Goal: Register for event/course

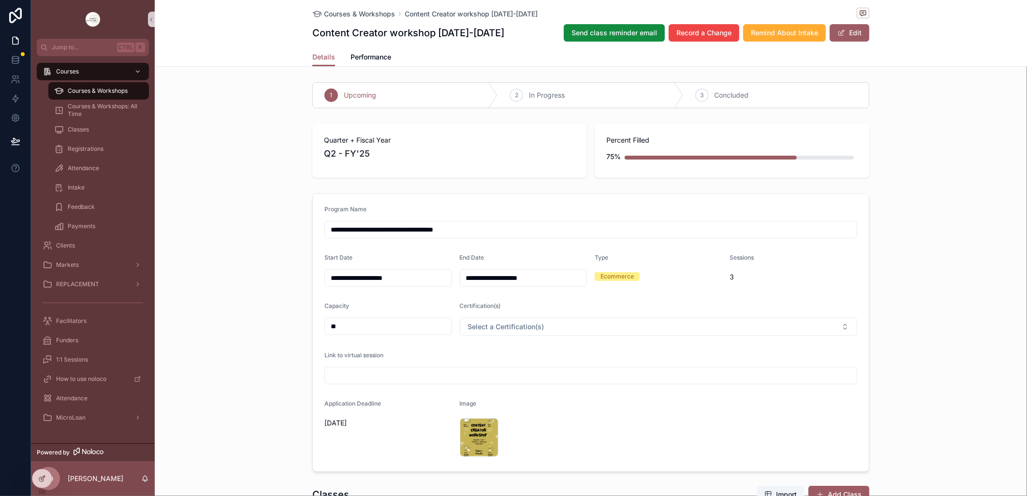
click at [81, 86] on div "Courses & Workshops" at bounding box center [98, 90] width 89 height 15
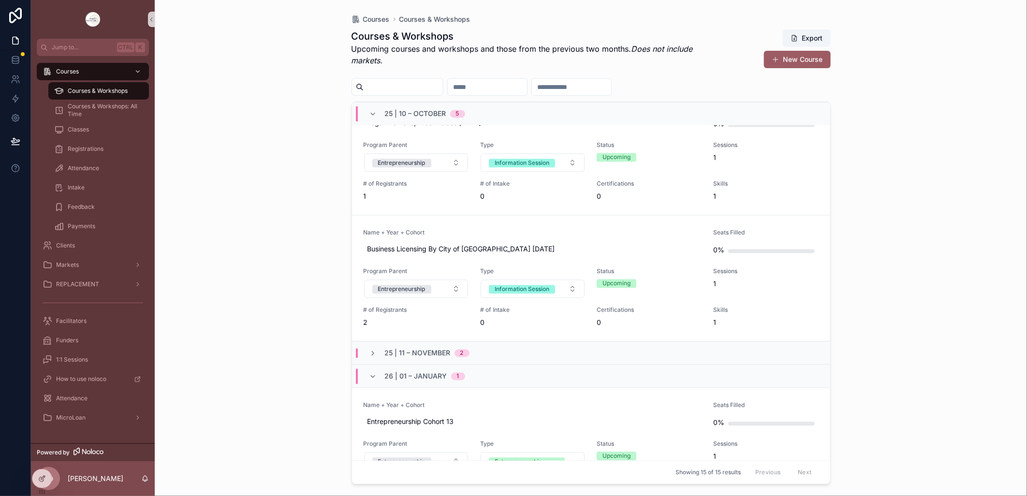
scroll to position [1204, 0]
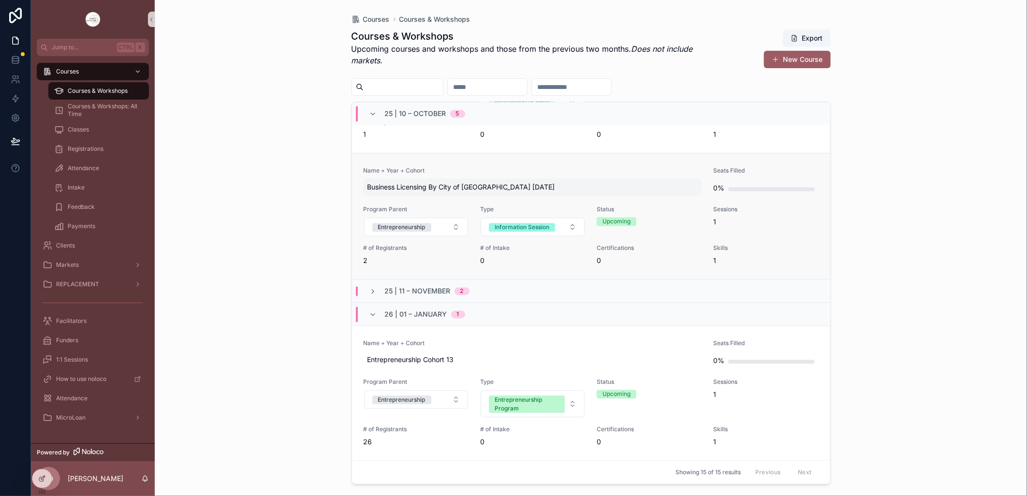
click at [370, 190] on span "Business Licensing By City of [GEOGRAPHIC_DATA] [DATE]" at bounding box center [532, 188] width 331 height 10
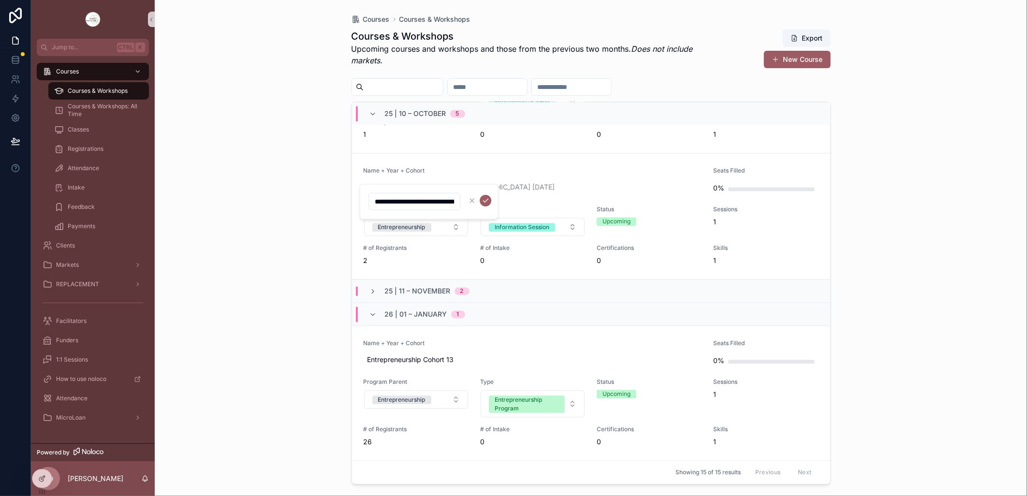
drag, startPoint x: 412, startPoint y: 201, endPoint x: 374, endPoint y: 202, distance: 38.2
click at [374, 202] on input "**********" at bounding box center [414, 202] width 91 height 14
click at [957, 224] on div "Courses Courses & Workshops Courses & Workshops Upcoming courses and workshops …" at bounding box center [591, 248] width 872 height 496
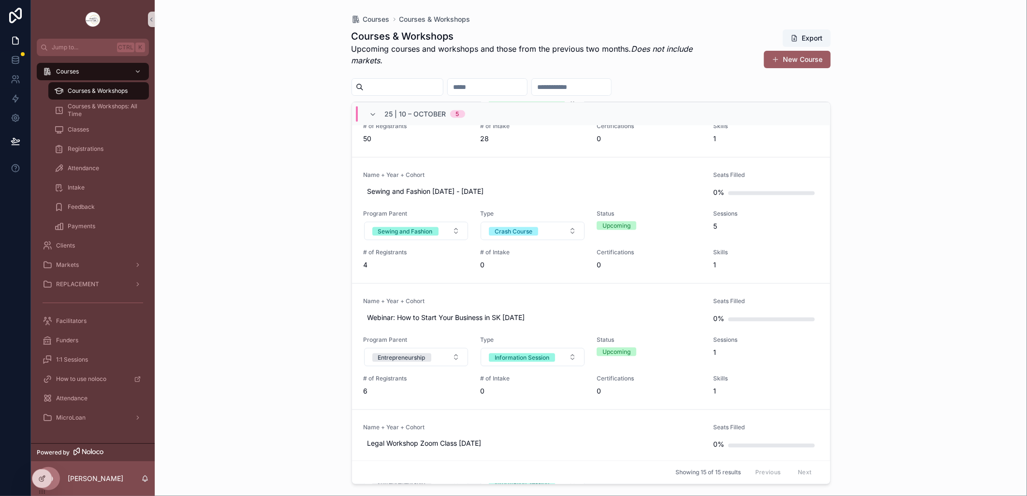
scroll to position [935, 0]
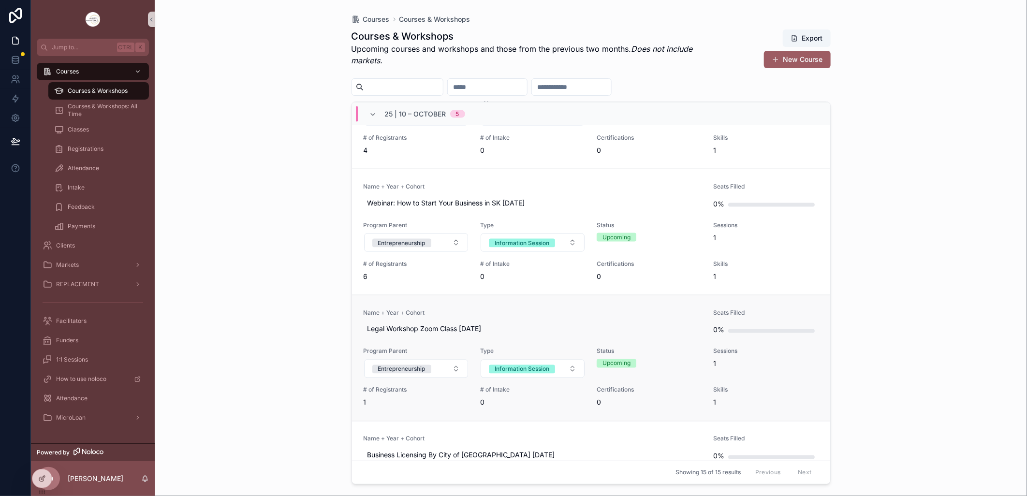
click at [495, 297] on link "Name + Year + Cohort Legal Workshop Zoom Class [DATE] Seats Filled 0% Program P…" at bounding box center [591, 358] width 478 height 126
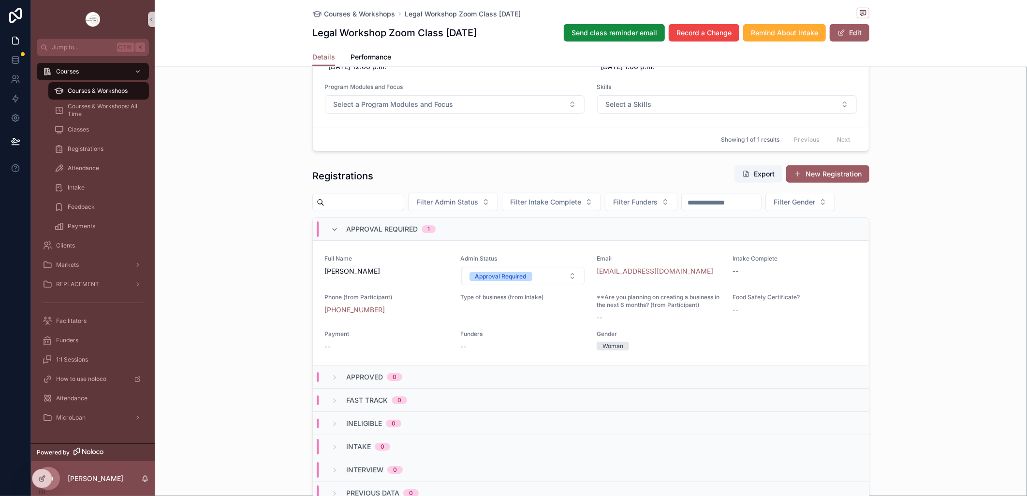
scroll to position [537, 0]
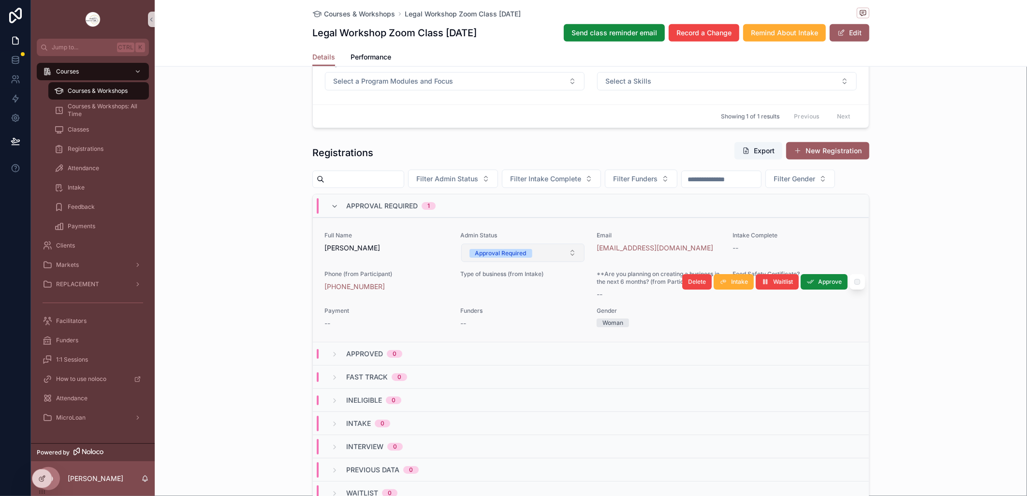
click at [567, 262] on button "Approval Required" at bounding box center [523, 253] width 124 height 18
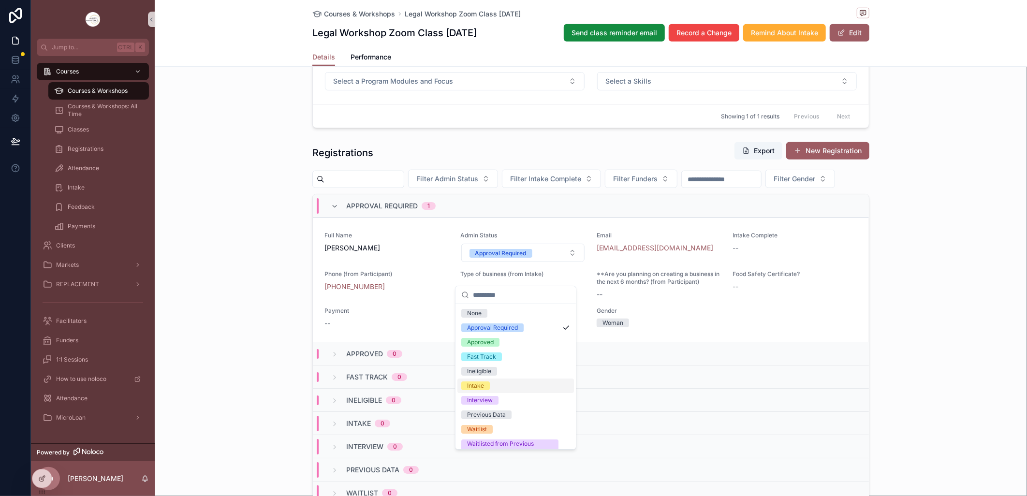
click at [487, 388] on span "Intake" at bounding box center [475, 385] width 29 height 9
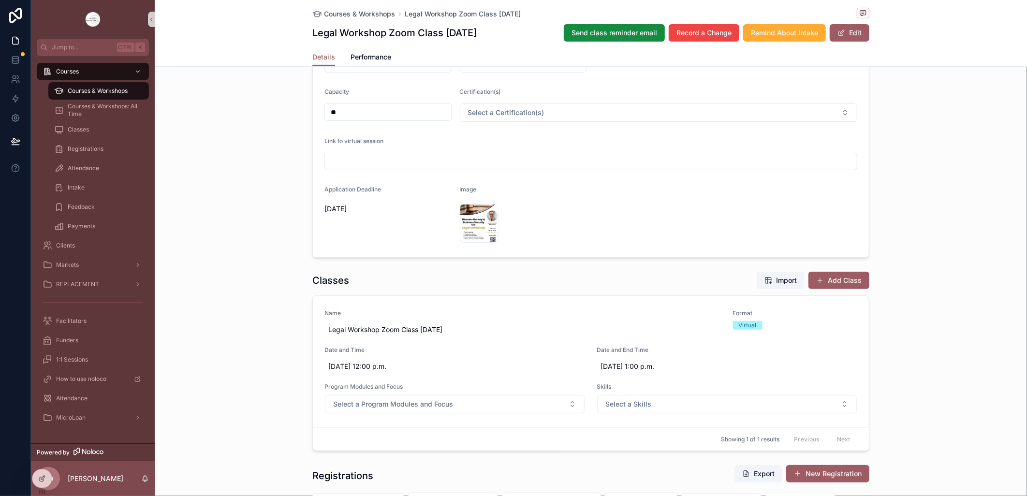
scroll to position [215, 0]
click at [603, 317] on div "Name Legal Workshop Zoom Class [DATE]" at bounding box center [522, 323] width 397 height 29
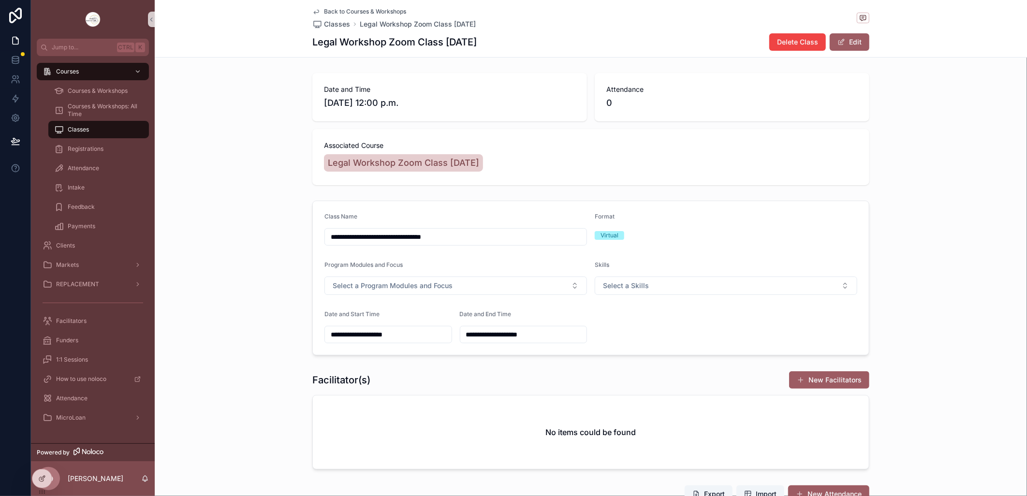
click at [279, 255] on div "**********" at bounding box center [591, 278] width 872 height 162
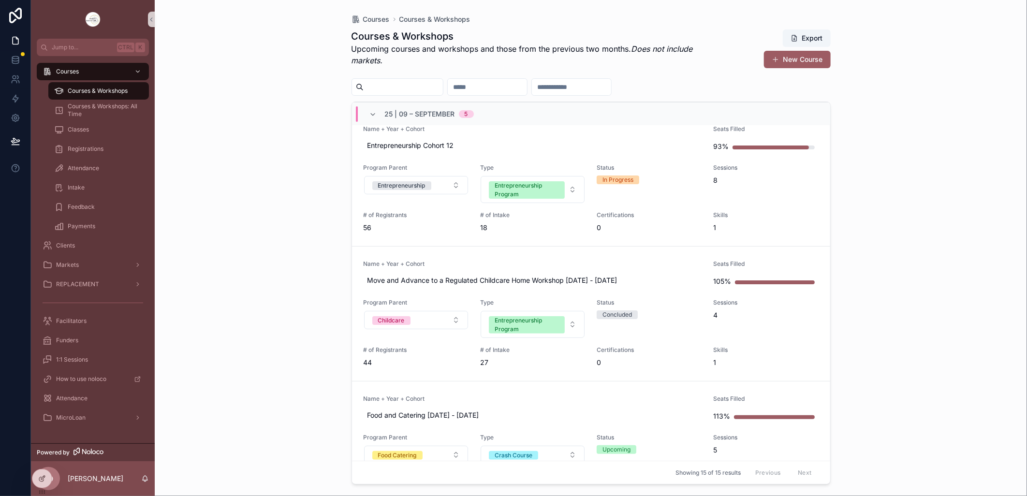
scroll to position [107, 0]
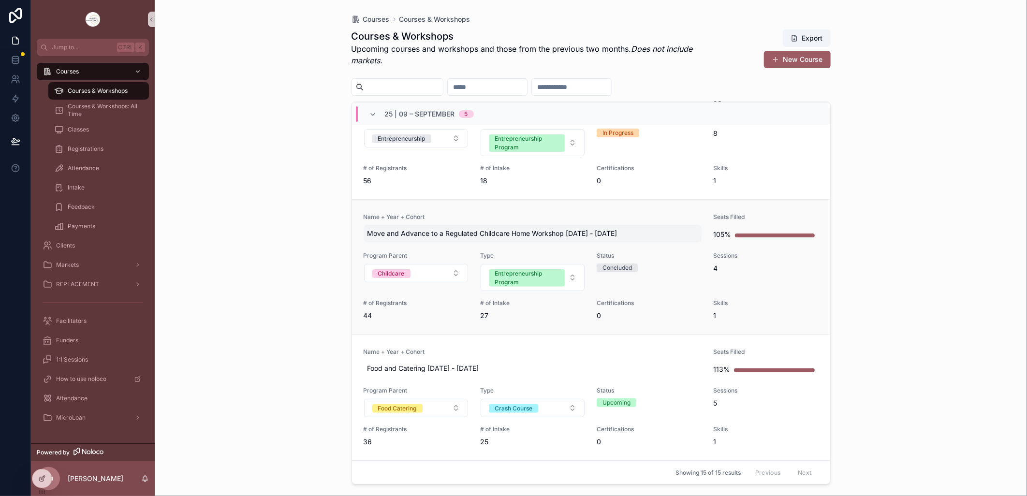
click at [521, 233] on span "Move and Advance to a Regulated Childcare Home Workshop [DATE] - [DATE]" at bounding box center [532, 234] width 331 height 10
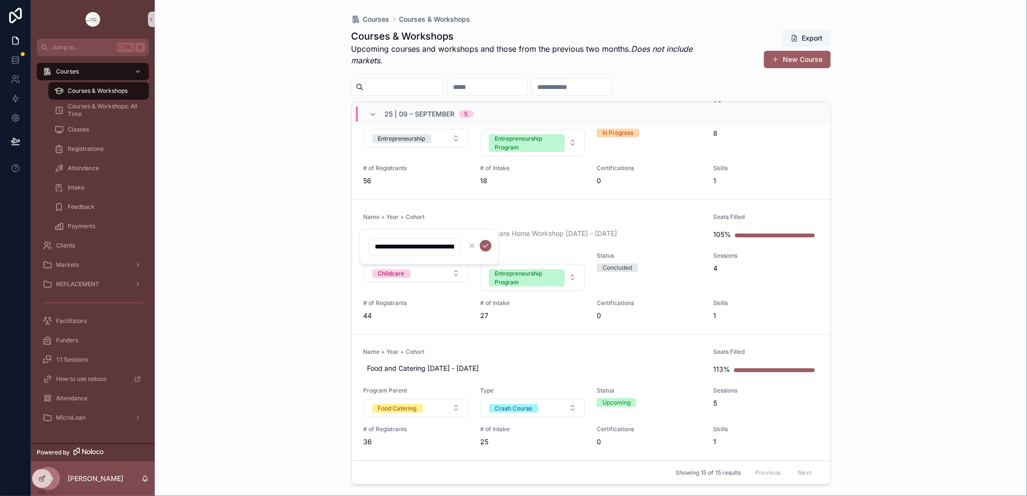
drag, startPoint x: 388, startPoint y: 246, endPoint x: 374, endPoint y: 245, distance: 14.1
click at [373, 245] on input "**********" at bounding box center [414, 247] width 91 height 14
click at [223, 195] on div "Courses Courses & Workshops Courses & Workshops Upcoming courses and workshops …" at bounding box center [591, 248] width 872 height 496
